Goal: Find specific page/section: Find specific page/section

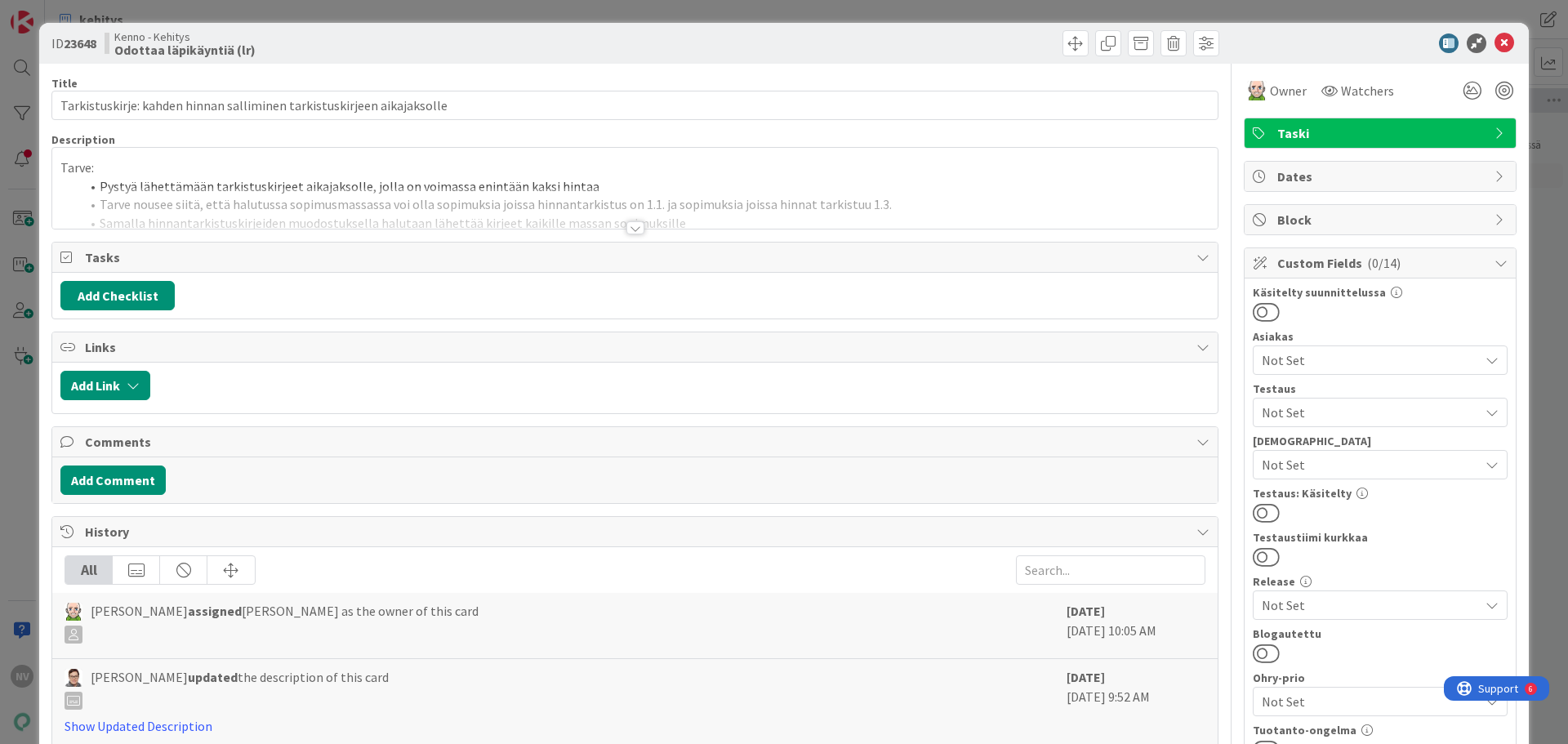
click at [626, 228] on div at bounding box center [635, 227] width 18 height 13
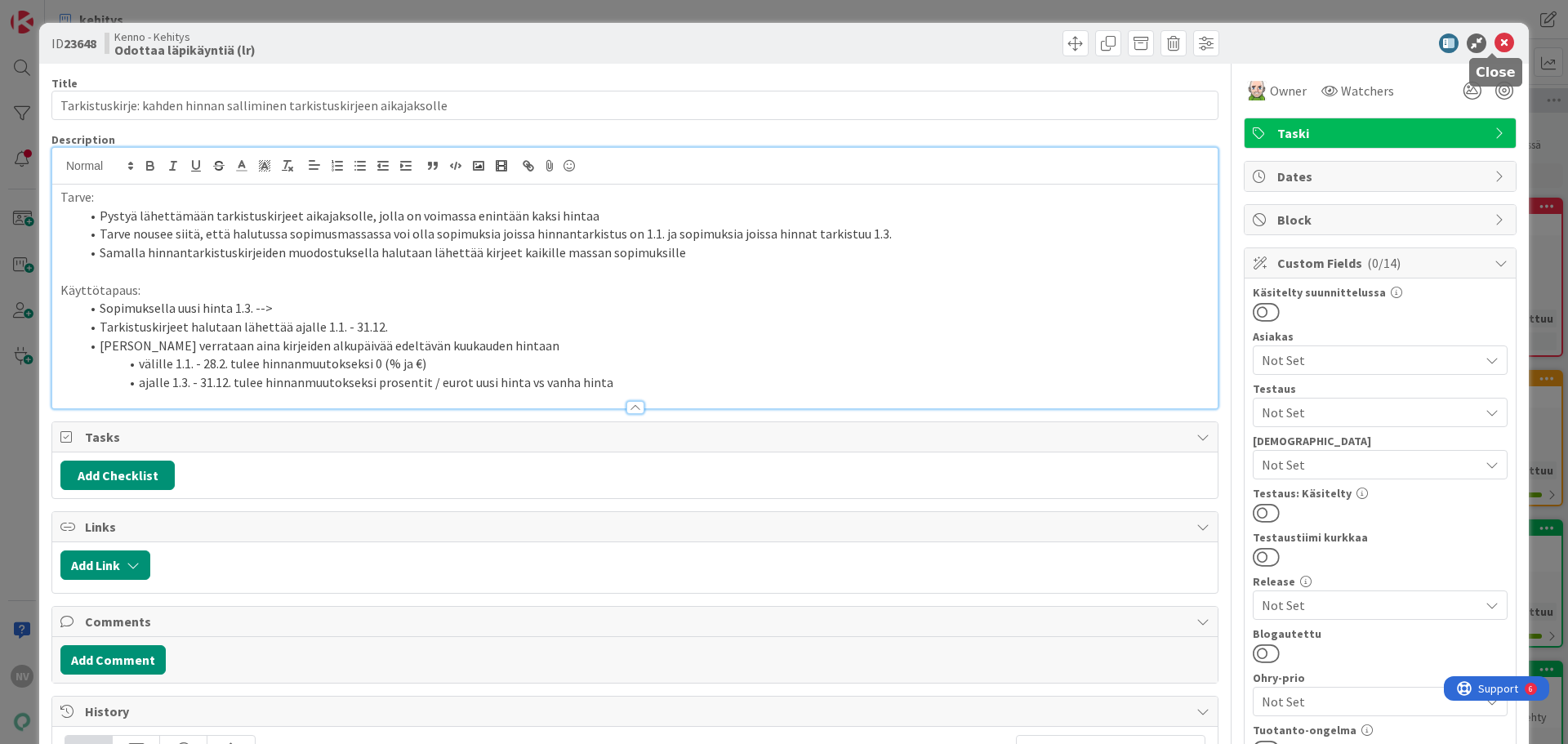
drag, startPoint x: 1494, startPoint y: 43, endPoint x: 1481, endPoint y: 48, distance: 13.9
click at [1495, 43] on icon at bounding box center [1504, 44] width 20 height 20
